Goal: Task Accomplishment & Management: Manage account settings

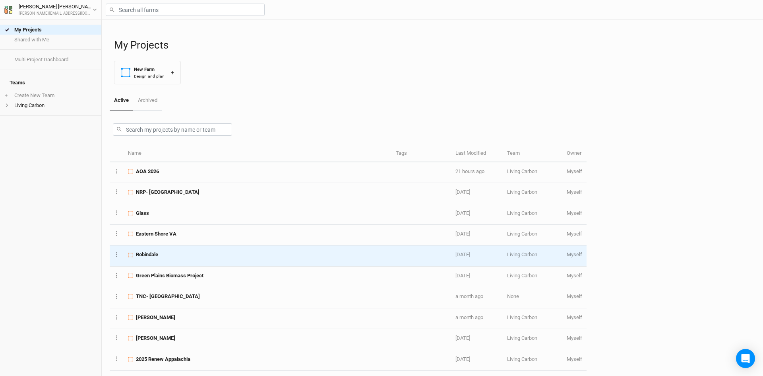
click at [225, 257] on div "Robindale" at bounding box center [257, 254] width 259 height 7
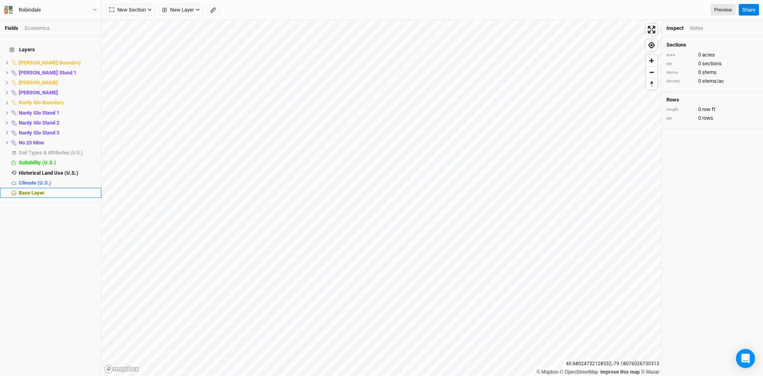
click at [40, 190] on span "Base Layer" at bounding box center [32, 193] width 26 height 6
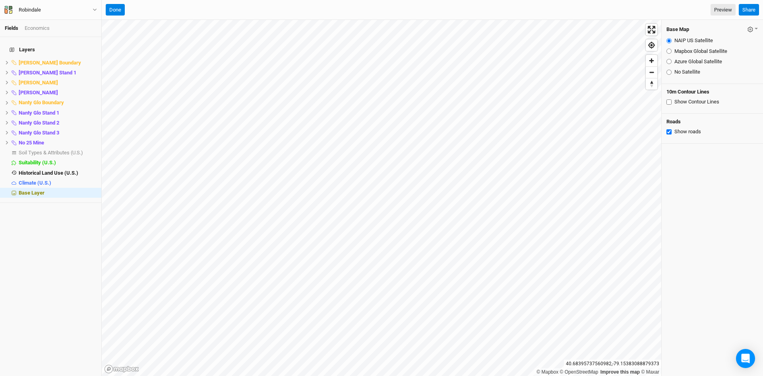
click at [668, 72] on input "No Satellite" at bounding box center [668, 72] width 5 height 5
radio input "true"
click at [46, 60] on span "[PERSON_NAME] Boundary" at bounding box center [50, 63] width 62 height 6
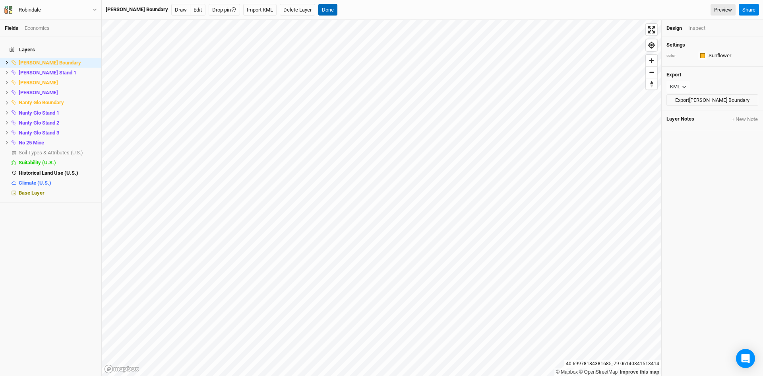
click at [318, 9] on button "Done" at bounding box center [327, 10] width 19 height 12
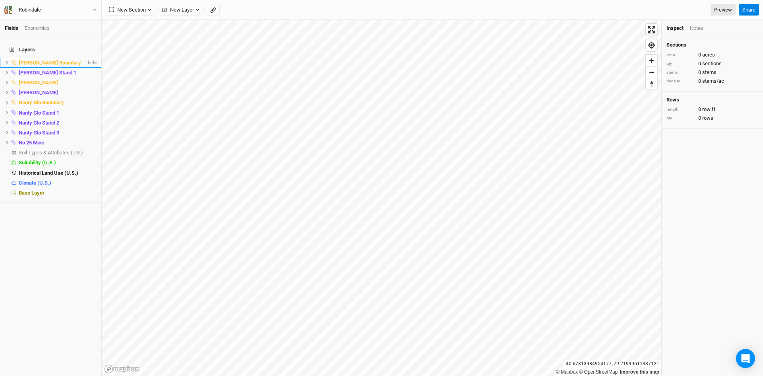
click at [34, 60] on span "[PERSON_NAME] Boundary" at bounding box center [50, 63] width 62 height 6
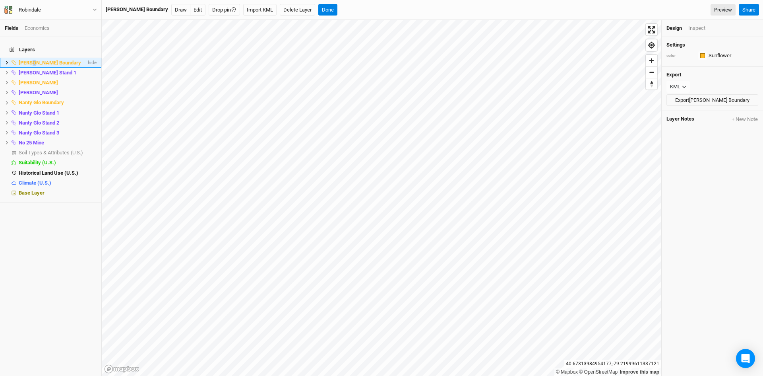
click at [34, 60] on span "[PERSON_NAME] Boundary" at bounding box center [50, 63] width 62 height 6
click at [318, 10] on button "Done" at bounding box center [327, 10] width 19 height 12
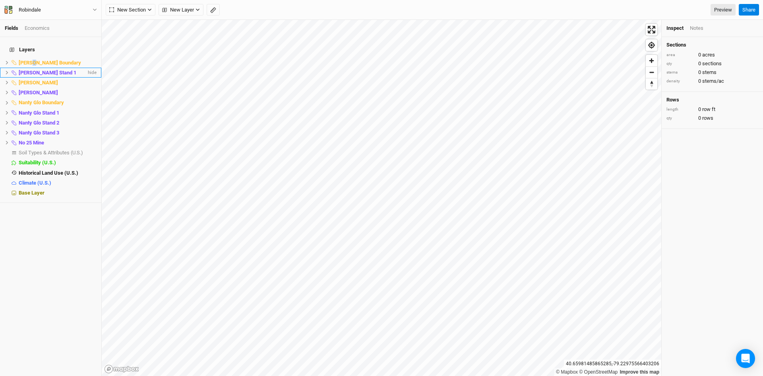
click at [6, 70] on icon at bounding box center [7, 72] width 4 height 4
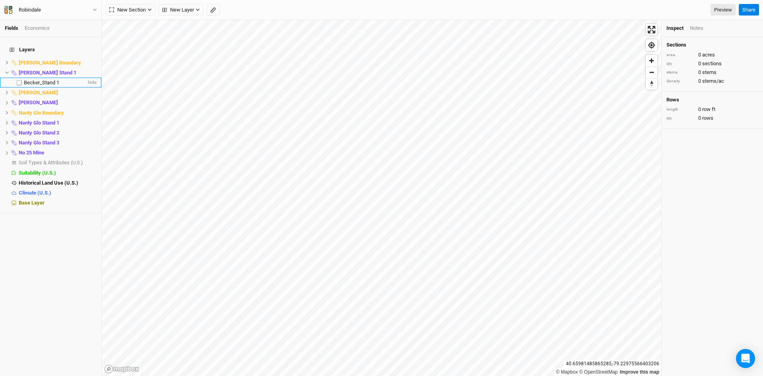
click at [40, 79] on span "Becker_Stand 1" at bounding box center [41, 82] width 35 height 6
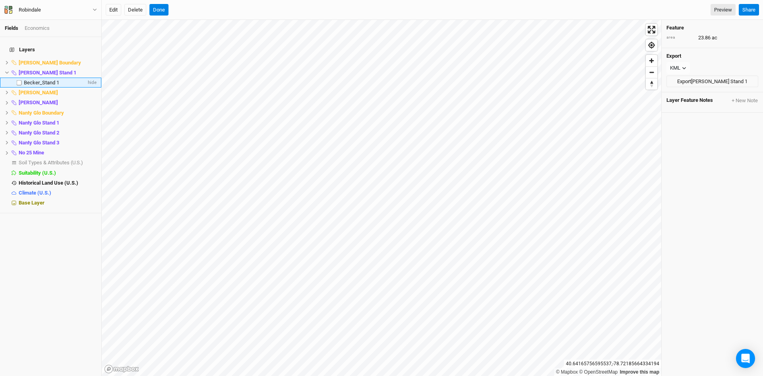
click at [50, 79] on span "Becker_Stand 1" at bounding box center [41, 82] width 35 height 6
click at [165, 10] on button "Done" at bounding box center [158, 10] width 19 height 12
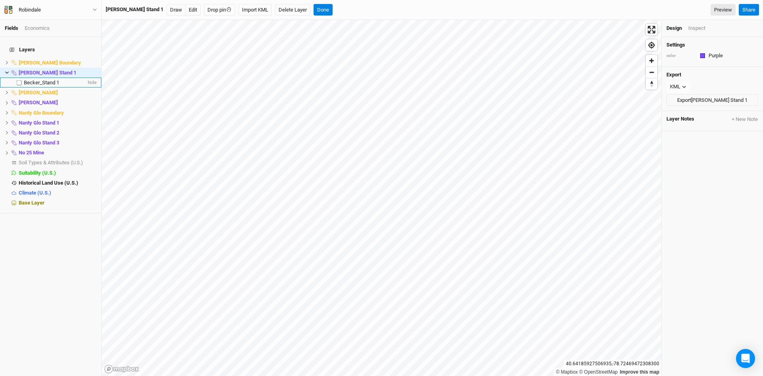
click at [41, 79] on span "Becker_Stand 1" at bounding box center [41, 82] width 35 height 6
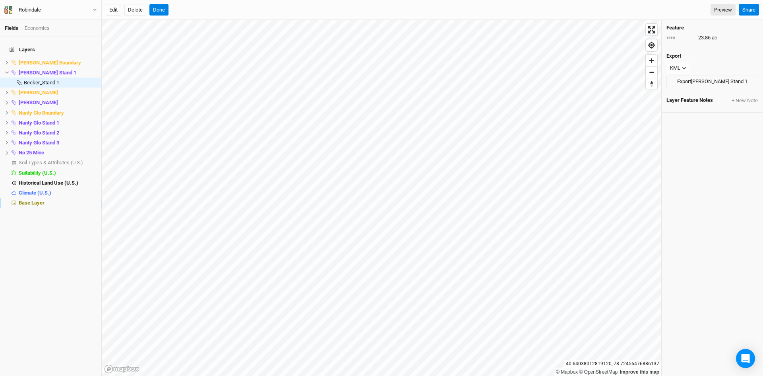
click at [38, 199] on span "Base Layer" at bounding box center [32, 202] width 26 height 6
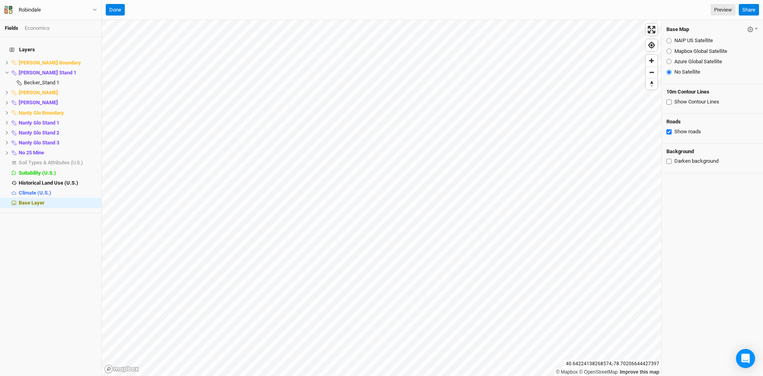
click at [669, 63] on input "Azure Global Satellite" at bounding box center [668, 61] width 5 height 5
radio input "true"
click at [3, 68] on li "[PERSON_NAME] Stand 1 hide" at bounding box center [50, 73] width 101 height 10
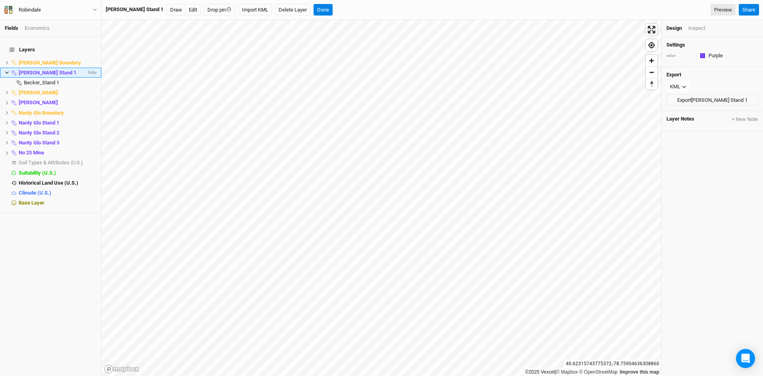
click at [6, 72] on icon at bounding box center [7, 73] width 4 height 2
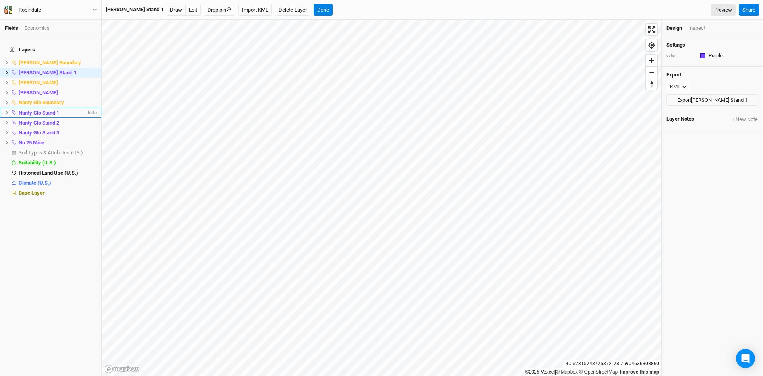
click at [6, 110] on icon at bounding box center [7, 112] width 4 height 4
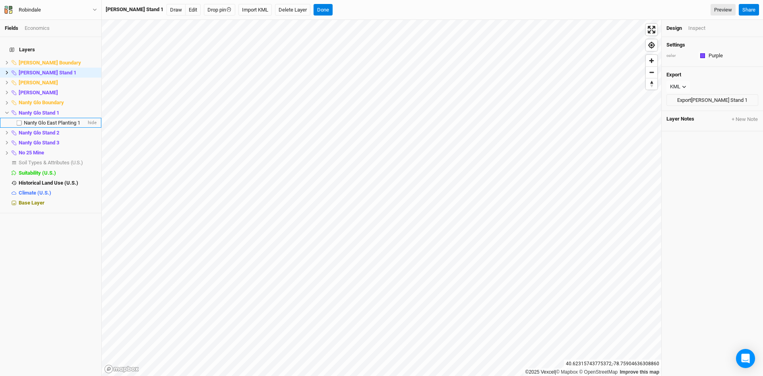
click at [33, 120] on span "Nanty Glo East Planting 1" at bounding box center [52, 123] width 56 height 6
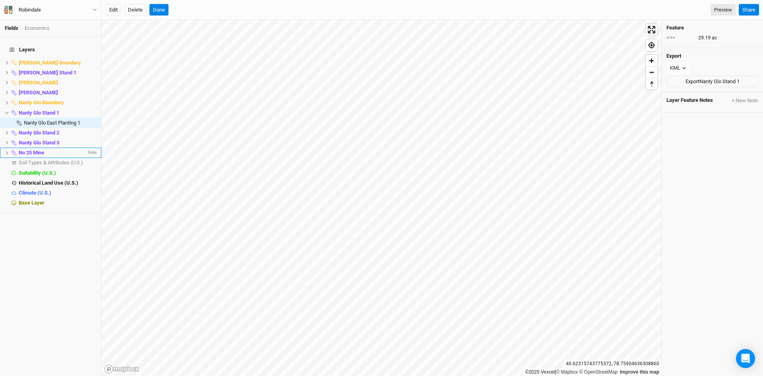
click at [8, 151] on icon at bounding box center [7, 153] width 4 height 4
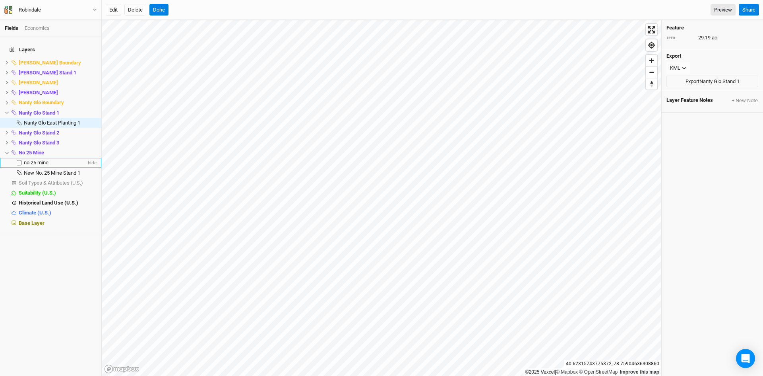
click at [33, 159] on span "no 25 mine" at bounding box center [36, 162] width 25 height 6
click at [40, 159] on span "no 25 mine" at bounding box center [36, 162] width 25 height 6
click at [33, 149] on span "No 25 Mine" at bounding box center [31, 152] width 25 height 6
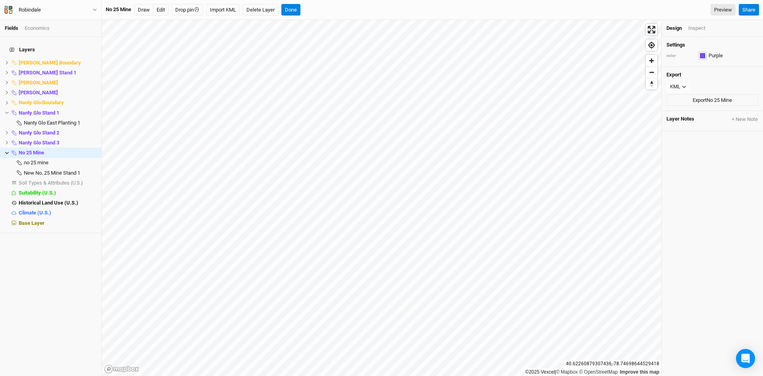
click at [703, 56] on div "button" at bounding box center [702, 55] width 5 height 5
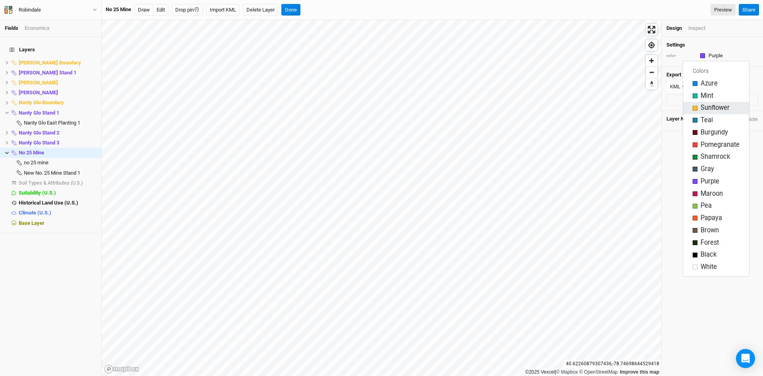
click at [705, 109] on span "Sunflower" at bounding box center [715, 107] width 29 height 9
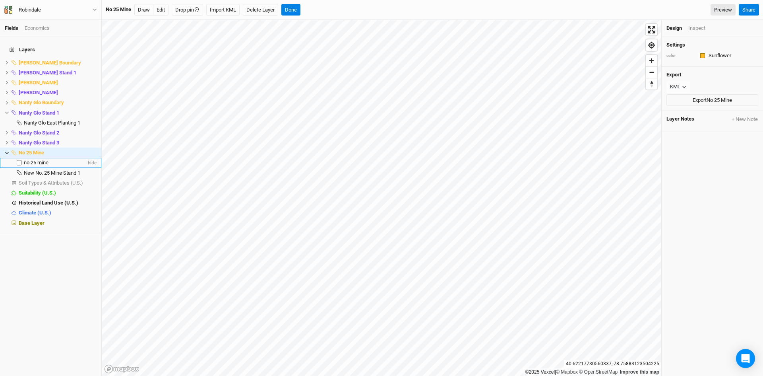
click at [33, 159] on span "no 25 mine" at bounding box center [36, 162] width 25 height 6
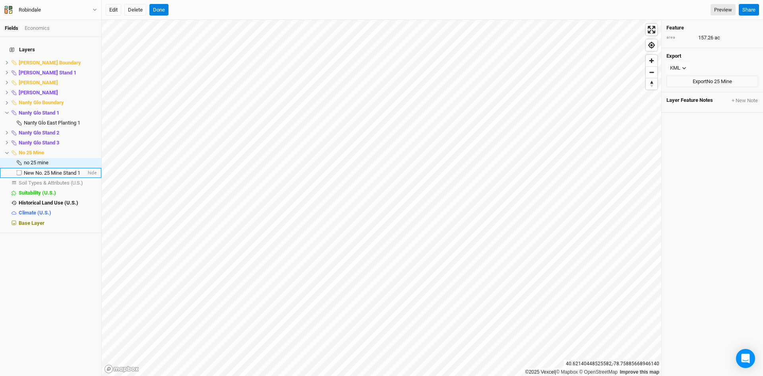
click at [48, 170] on span "New No. 25 Mine Stand 1" at bounding box center [52, 173] width 56 height 6
click at [86, 158] on span "hide" at bounding box center [91, 163] width 10 height 10
click at [84, 158] on span "show" at bounding box center [90, 163] width 13 height 10
click at [87, 169] on span "hide" at bounding box center [91, 173] width 10 height 10
click at [87, 169] on span "show" at bounding box center [90, 173] width 13 height 10
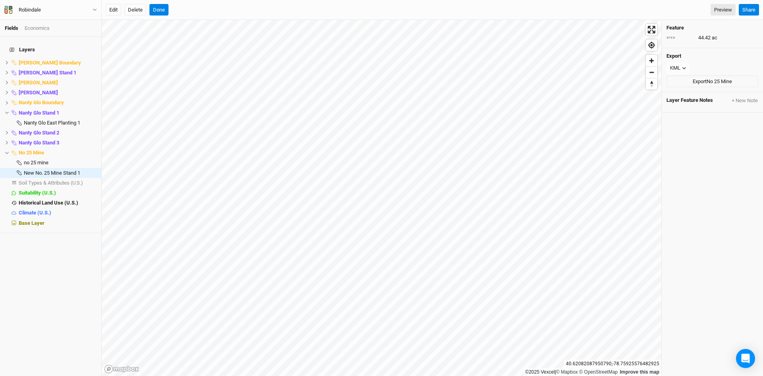
click at [79, 266] on div "Layers [PERSON_NAME] Boundary [PERSON_NAME] Stand 1 hide [PERSON_NAME] hide [PE…" at bounding box center [50, 206] width 101 height 339
click at [5, 130] on icon at bounding box center [7, 132] width 4 height 4
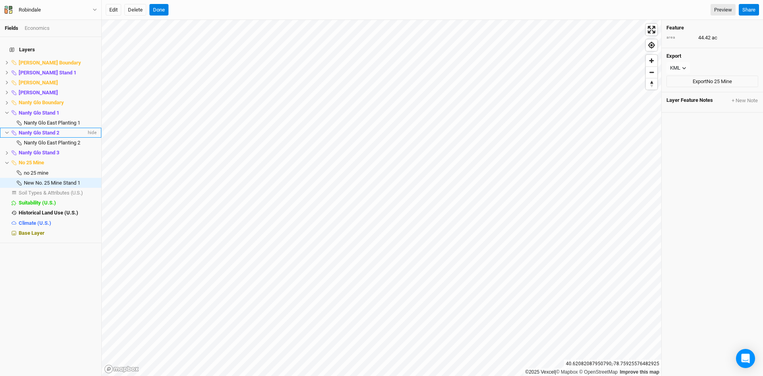
click at [5, 130] on icon at bounding box center [7, 132] width 4 height 4
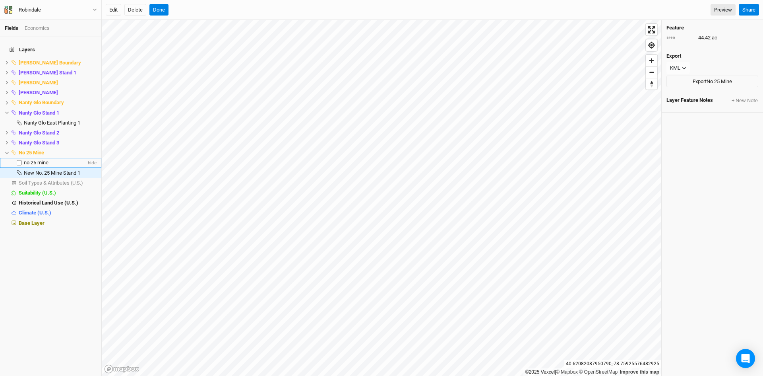
click at [43, 159] on span "no 25 mine" at bounding box center [36, 162] width 25 height 6
click at [65, 170] on span "New No. 25 Mine Stand 1" at bounding box center [52, 173] width 56 height 6
click at [165, 12] on button "Done" at bounding box center [158, 10] width 19 height 12
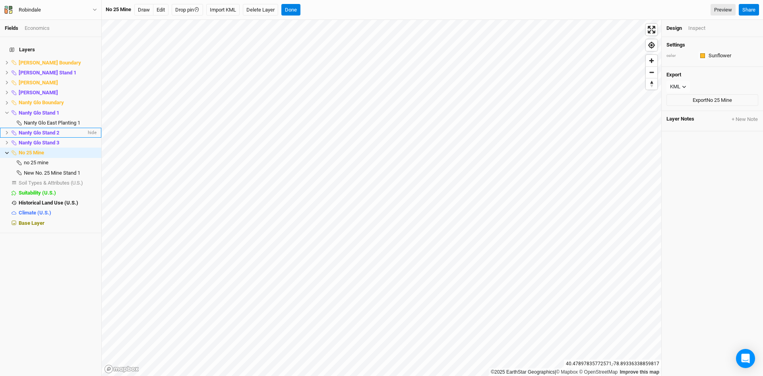
click at [48, 130] on span "Nanty Glo Stand 2" at bounding box center [39, 133] width 41 height 6
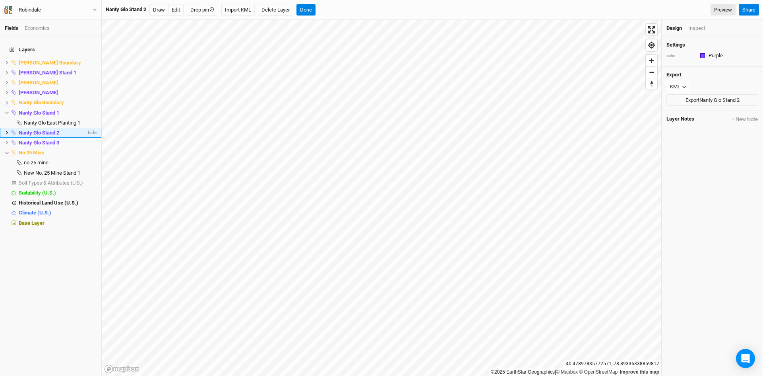
click at [4, 128] on li "Nanty Glo Stand 2 hide" at bounding box center [50, 133] width 101 height 10
click at [6, 60] on icon at bounding box center [7, 62] width 4 height 4
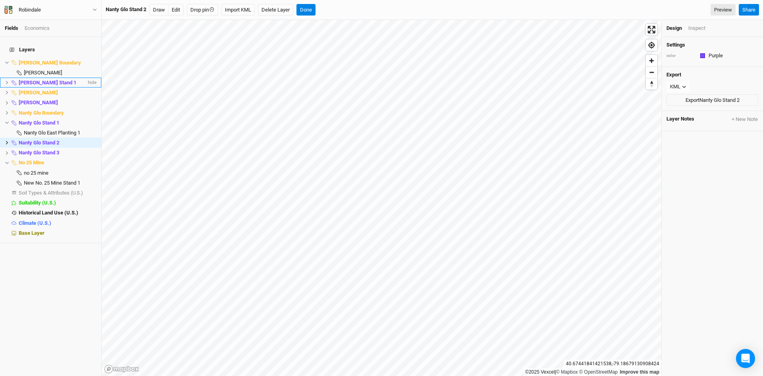
click at [8, 80] on icon at bounding box center [7, 82] width 4 height 4
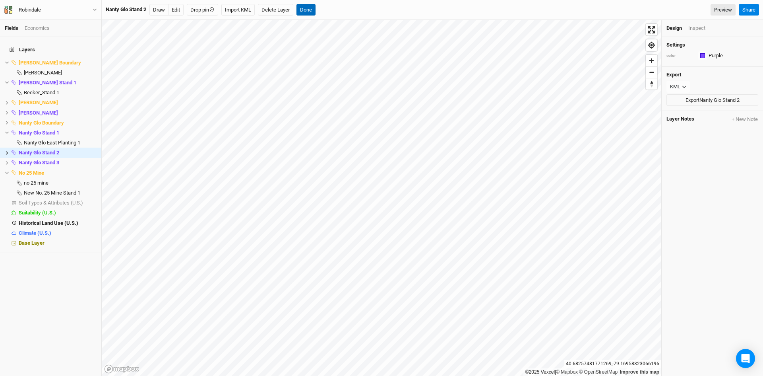
click at [312, 4] on button "Done" at bounding box center [305, 10] width 19 height 12
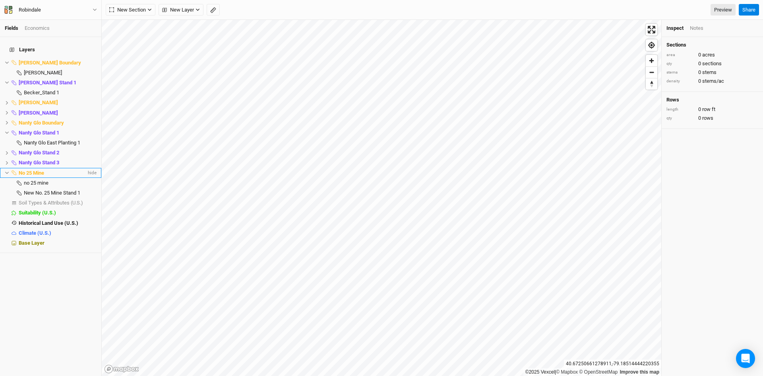
click at [7, 170] on icon at bounding box center [7, 172] width 4 height 4
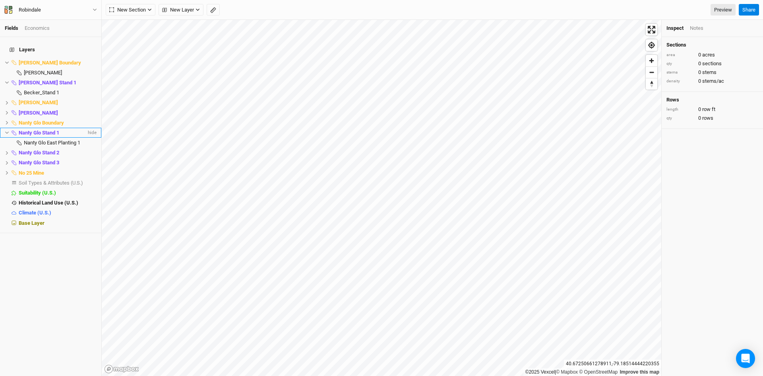
click at [5, 130] on icon at bounding box center [7, 132] width 4 height 4
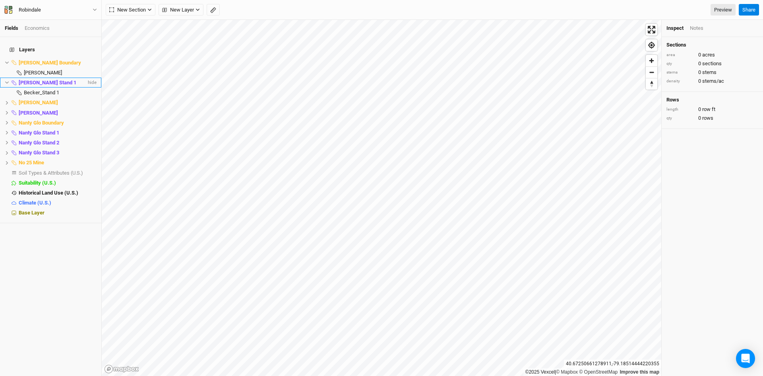
click at [11, 80] on span at bounding box center [14, 82] width 10 height 5
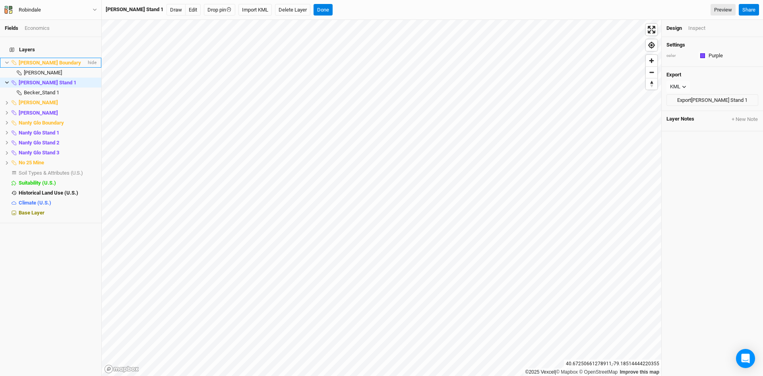
click at [8, 60] on li "[PERSON_NAME] Boundary hide" at bounding box center [50, 63] width 101 height 10
click at [6, 80] on icon at bounding box center [7, 82] width 4 height 4
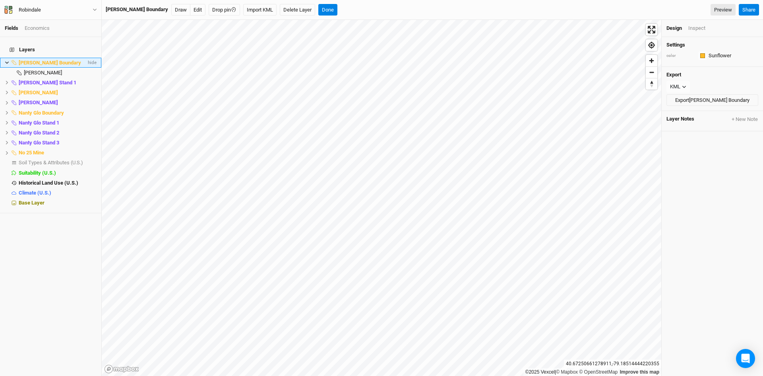
click at [7, 60] on icon at bounding box center [7, 62] width 4 height 4
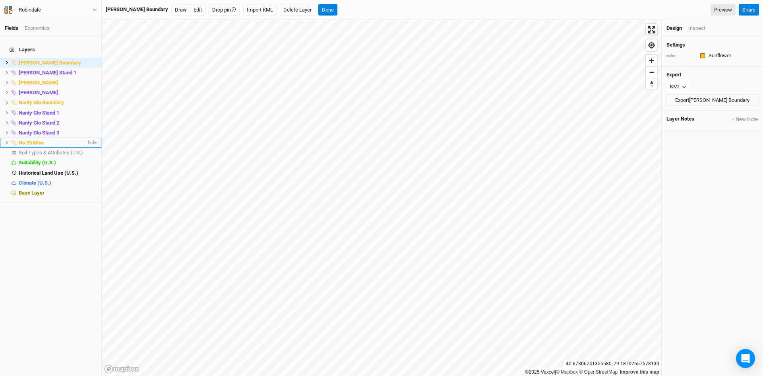
click at [6, 141] on icon at bounding box center [7, 143] width 2 height 4
click at [21, 148] on label at bounding box center [19, 153] width 10 height 10
click at [21, 150] on input "checkbox" at bounding box center [19, 152] width 5 height 5
checkbox input "true"
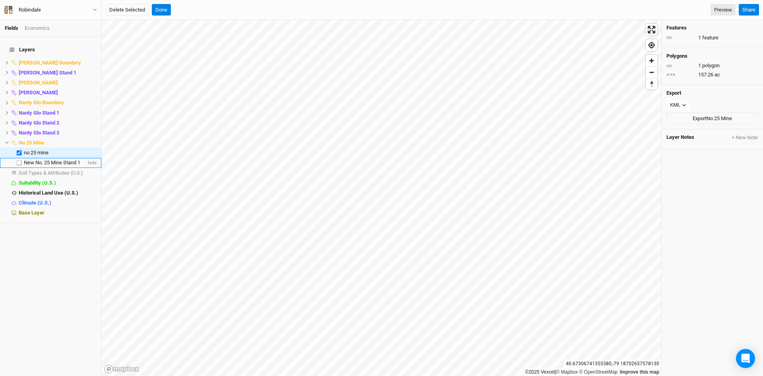
click at [19, 159] on label at bounding box center [19, 163] width 10 height 10
click at [19, 160] on input "checkbox" at bounding box center [19, 162] width 5 height 5
checkbox input "true"
click at [19, 148] on label at bounding box center [19, 153] width 10 height 10
click at [19, 150] on input "checkbox" at bounding box center [19, 152] width 5 height 5
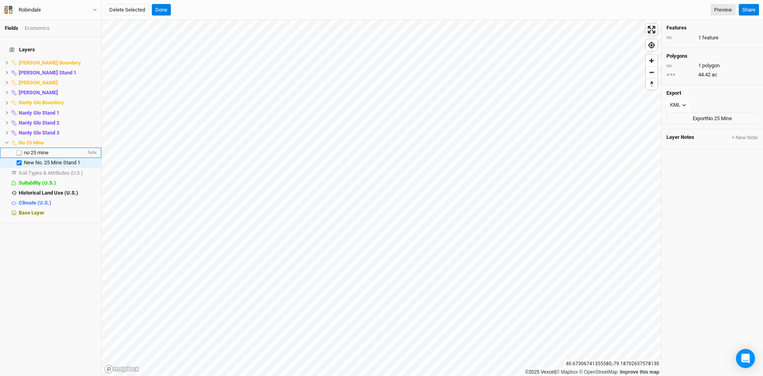
click at [19, 148] on label at bounding box center [19, 153] width 10 height 10
click at [19, 150] on input "checkbox" at bounding box center [19, 152] width 5 height 5
click at [19, 148] on label at bounding box center [19, 153] width 10 height 10
click at [19, 150] on input "checkbox" at bounding box center [19, 152] width 5 height 5
checkbox input "false"
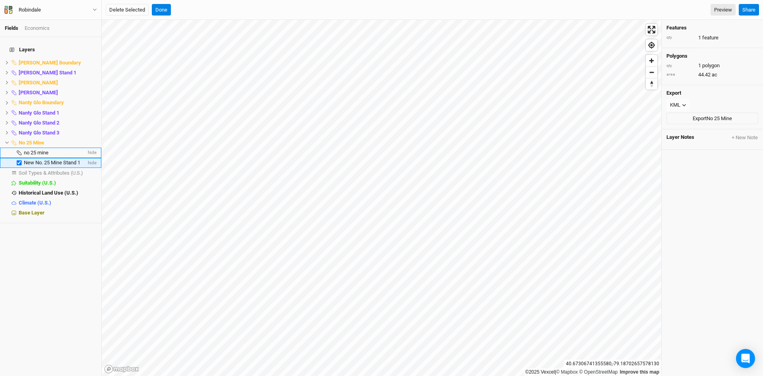
click at [19, 158] on label at bounding box center [19, 163] width 10 height 10
click at [19, 160] on input "checkbox" at bounding box center [19, 162] width 5 height 5
checkbox input "false"
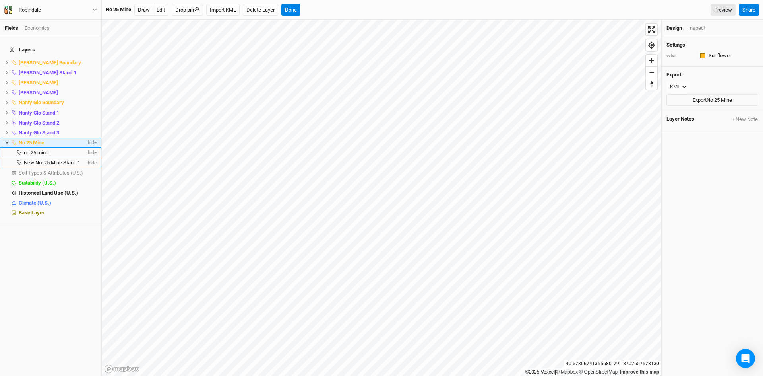
click at [28, 139] on span "No 25 Mine" at bounding box center [31, 142] width 25 height 6
click at [7, 140] on icon at bounding box center [7, 142] width 4 height 4
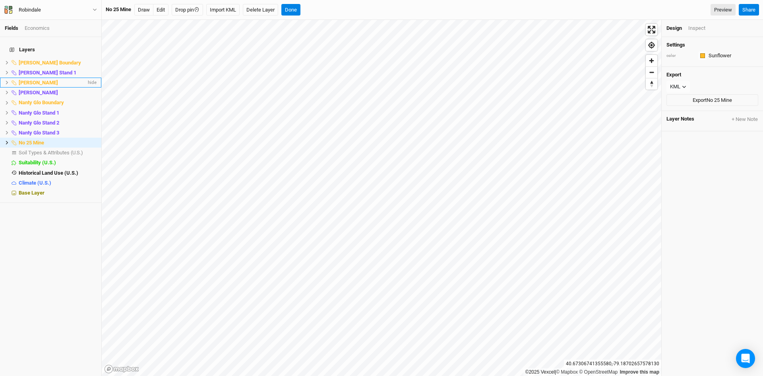
click at [6, 80] on icon at bounding box center [7, 82] width 4 height 4
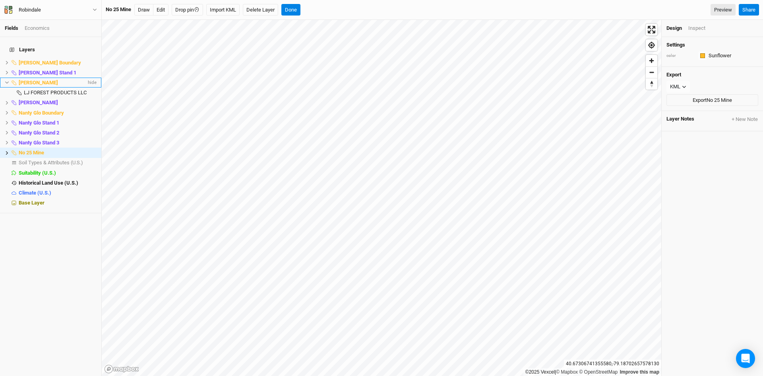
click at [6, 80] on icon at bounding box center [7, 82] width 4 height 4
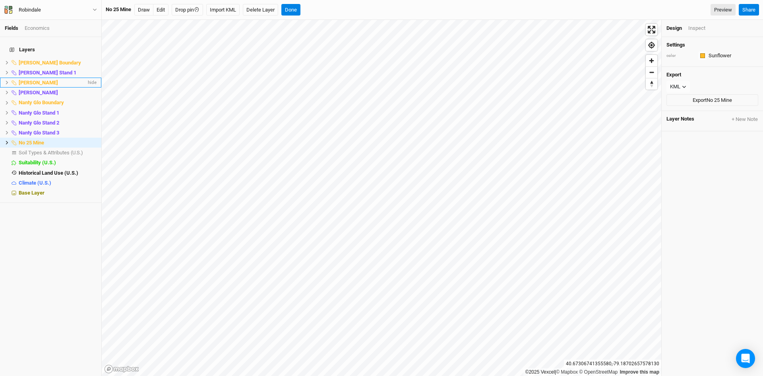
click at [40, 79] on span "[PERSON_NAME]" at bounding box center [38, 82] width 39 height 6
click at [7, 80] on icon at bounding box center [7, 82] width 4 height 4
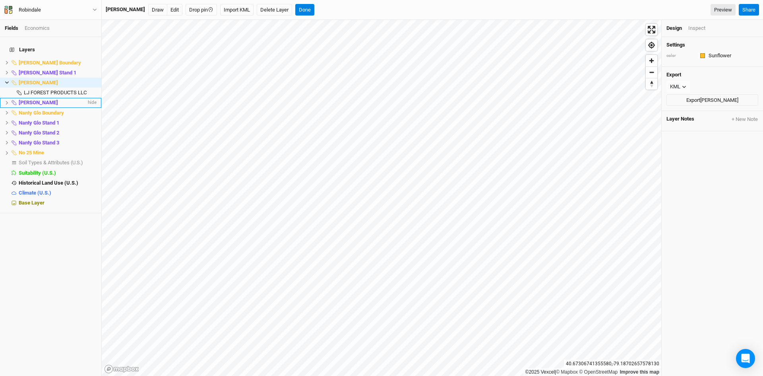
click at [6, 101] on icon at bounding box center [7, 103] width 4 height 4
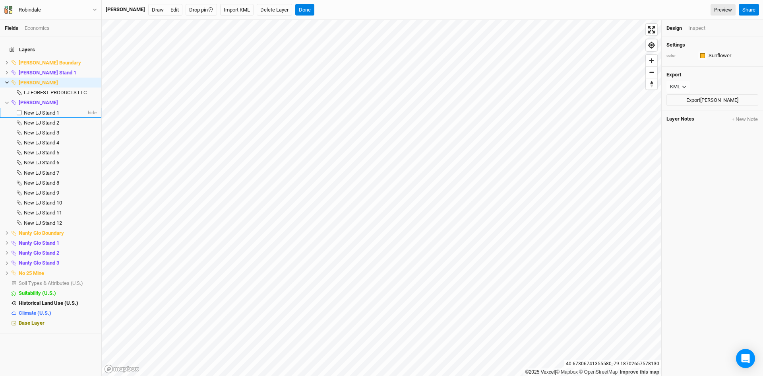
click at [37, 110] on span "New LJ Stand 1" at bounding box center [41, 113] width 35 height 6
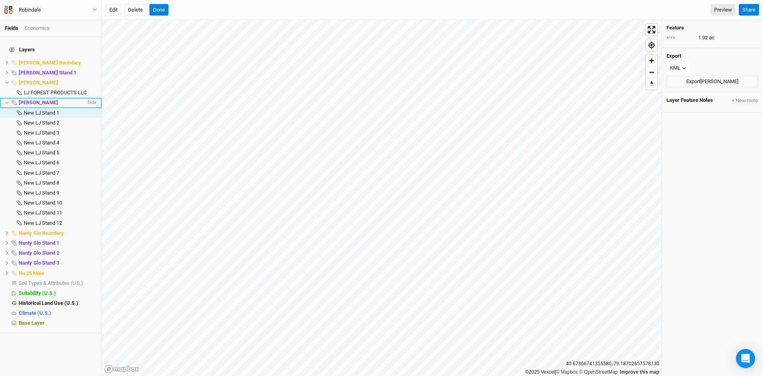
click at [6, 101] on icon at bounding box center [7, 103] width 4 height 4
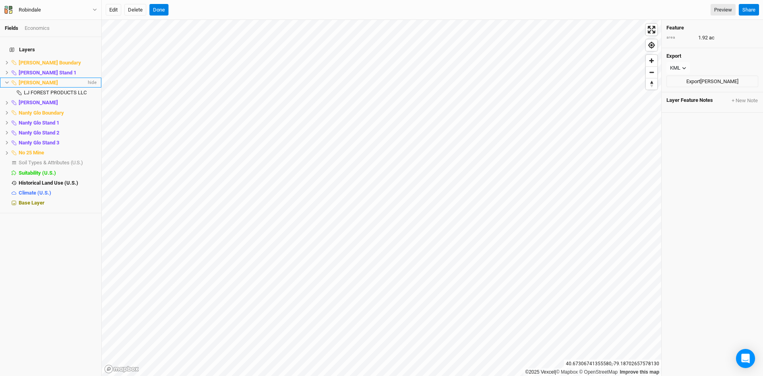
click at [7, 81] on icon at bounding box center [7, 82] width 4 height 2
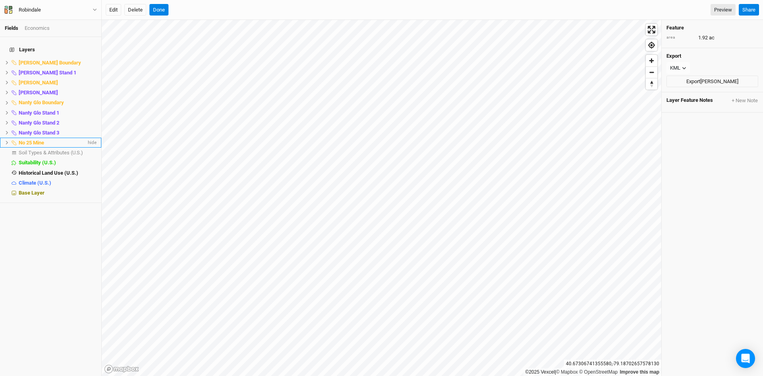
click at [6, 140] on icon at bounding box center [7, 142] width 4 height 4
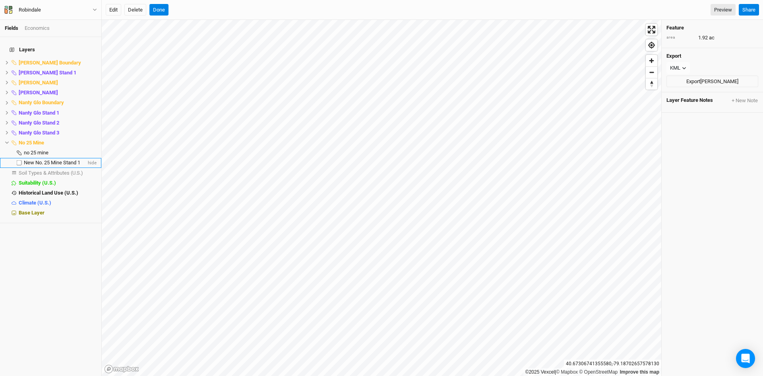
click at [36, 159] on span "New No. 25 Mine Stand 1" at bounding box center [52, 162] width 56 height 6
click at [38, 159] on span "New No. 25 Mine Stand 1" at bounding box center [52, 162] width 56 height 6
click at [7, 141] on li "No 25 Mine hide" at bounding box center [50, 142] width 101 height 10
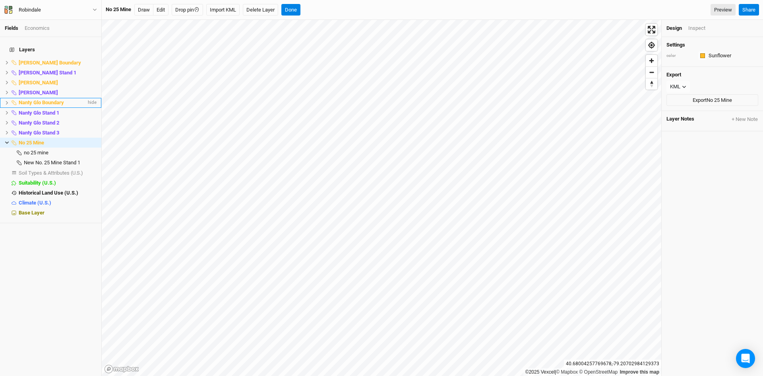
click at [6, 101] on icon at bounding box center [7, 103] width 4 height 4
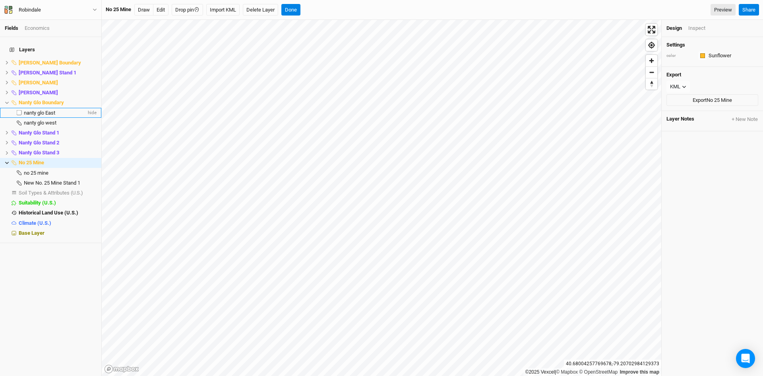
click at [39, 110] on span "nanty glo East" at bounding box center [39, 113] width 31 height 6
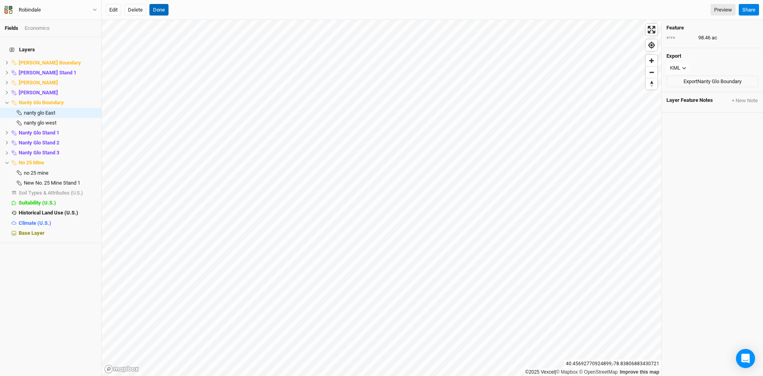
click at [160, 8] on button "Done" at bounding box center [158, 10] width 19 height 12
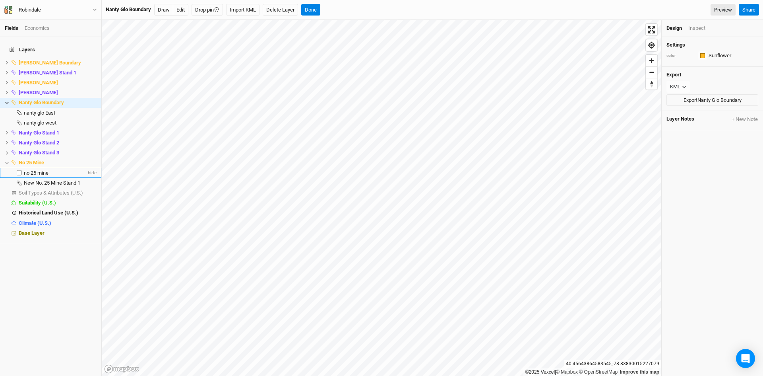
click at [30, 170] on span "no 25 mine" at bounding box center [36, 173] width 25 height 6
